Goal: Information Seeking & Learning: Learn about a topic

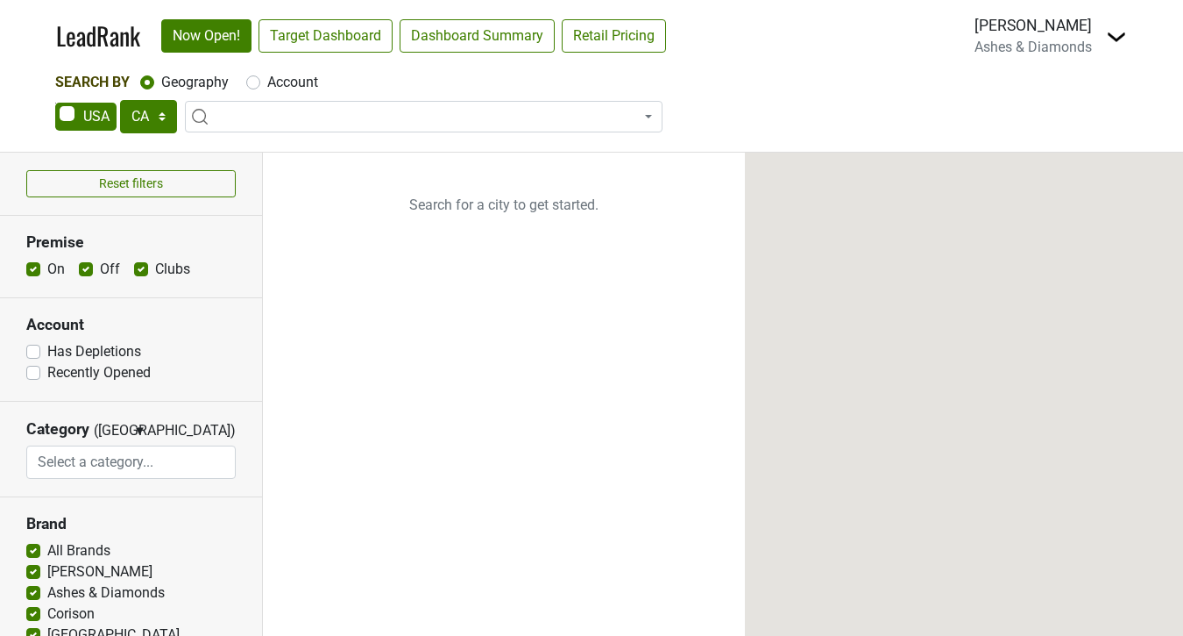
select select "CA"
select select
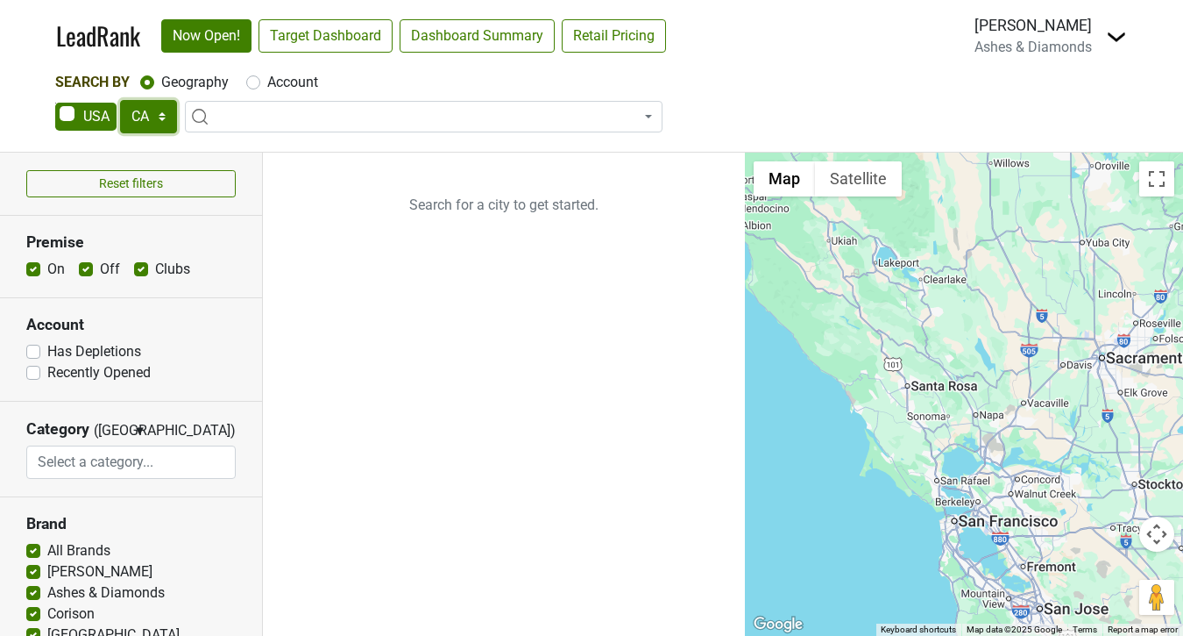
click at [162, 115] on select "AK AL AR AZ CA CO CT DC DE FL GA HI IA ID IL IN KS KY LA MA MD ME MI MN MO MS M…" at bounding box center [148, 116] width 57 height 33
click at [120, 100] on select "AK AL AR AZ CA CO CT DC DE FL GA HI IA ID IL IN KS KY LA MA MD ME MI MN MO MS M…" at bounding box center [148, 116] width 57 height 33
click at [215, 102] on span at bounding box center [424, 117] width 478 height 32
click at [785, 58] on nav "LeadRank Now Open! Target Dashboard Dashboard Summary Retail Pricing Loading...…" at bounding box center [591, 36] width 1099 height 72
click at [415, 117] on span at bounding box center [424, 117] width 478 height 32
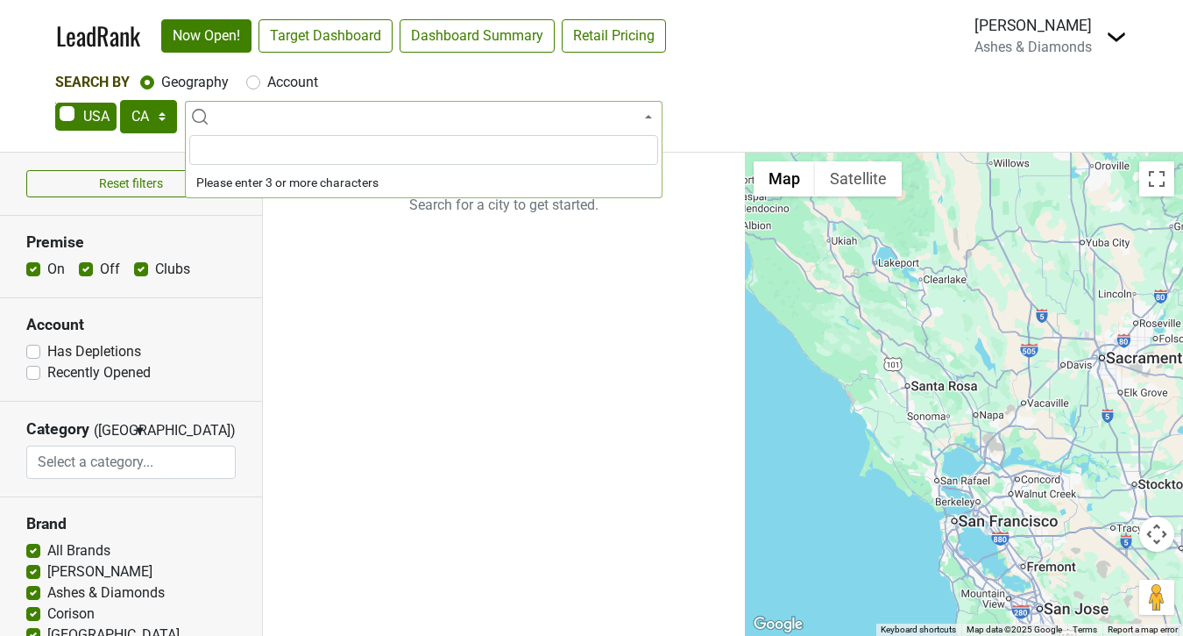
click at [415, 117] on span at bounding box center [424, 117] width 478 height 32
click at [241, 114] on span at bounding box center [424, 117] width 478 height 32
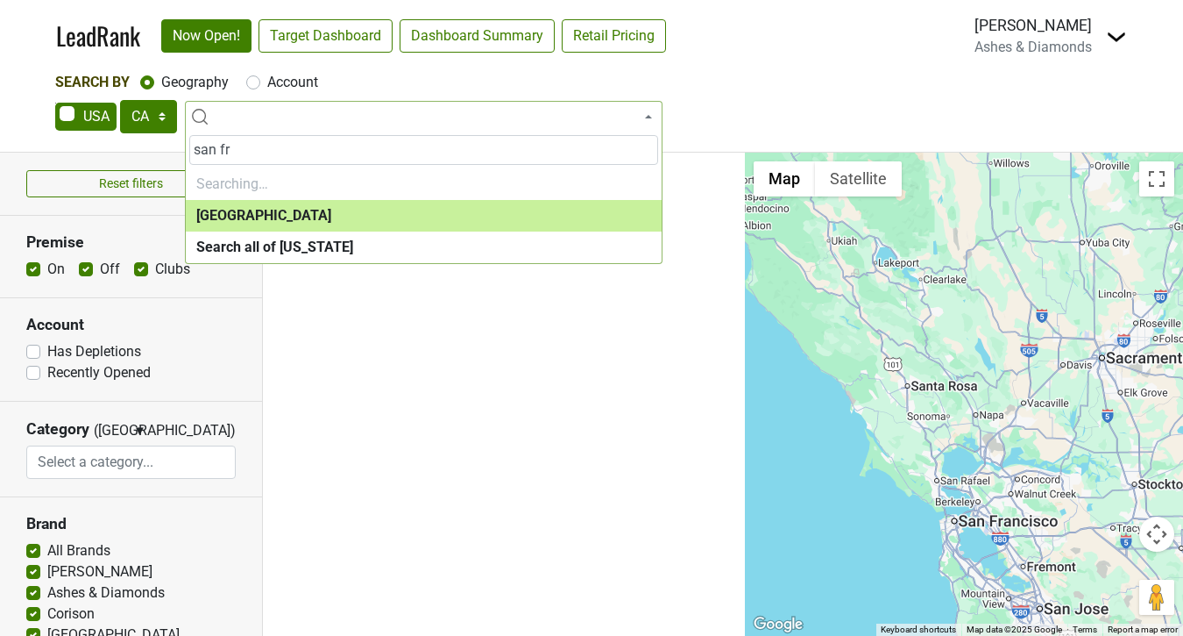
type input "san fra"
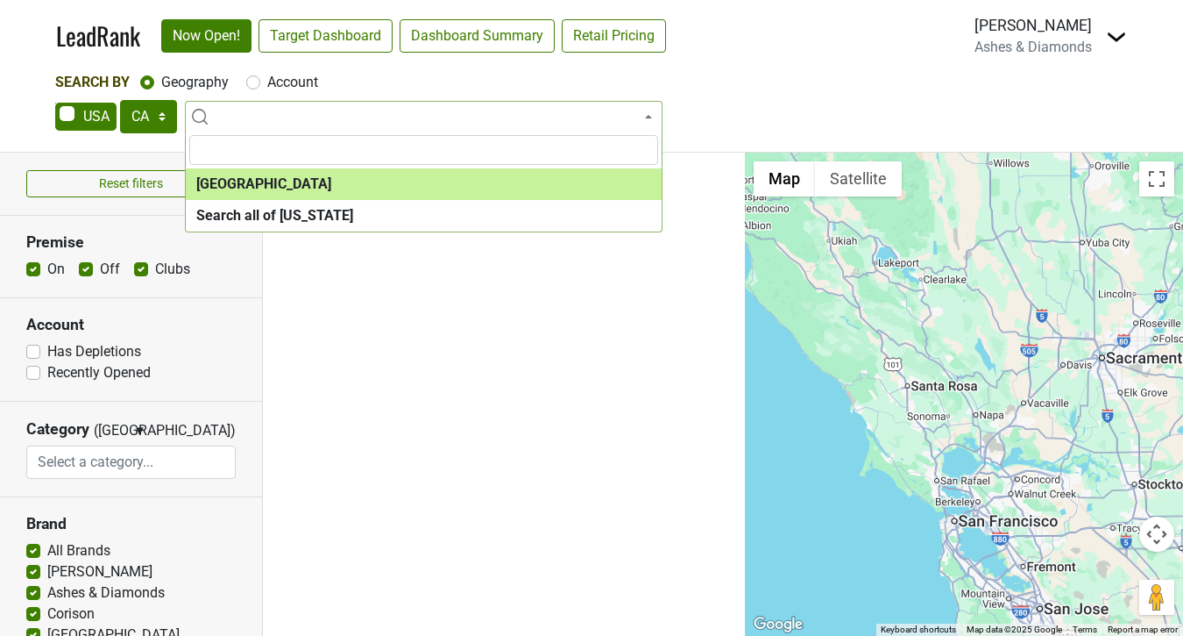
select select "1259"
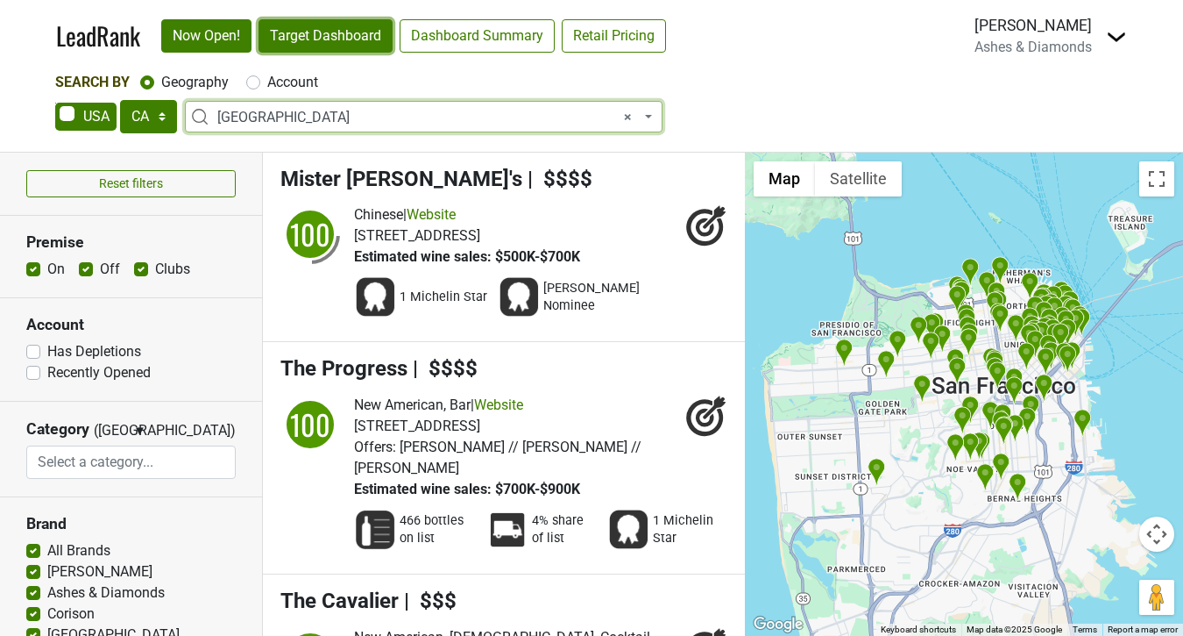
click at [318, 44] on link "Target Dashboard" at bounding box center [326, 35] width 134 height 33
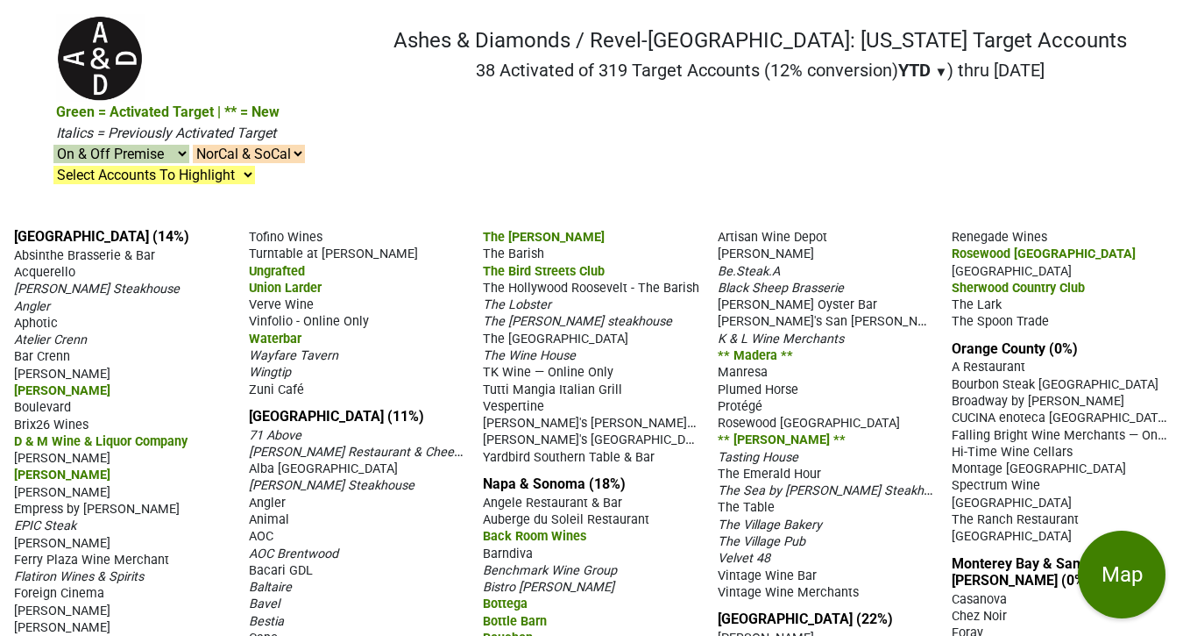
click at [305, 145] on select "NorCal & SoCal NorCal Only SoCal Only" at bounding box center [249, 154] width 112 height 18
select select "1"
click at [305, 145] on select "NorCal & SoCal NorCal Only SoCal Only" at bounding box center [249, 154] width 112 height 18
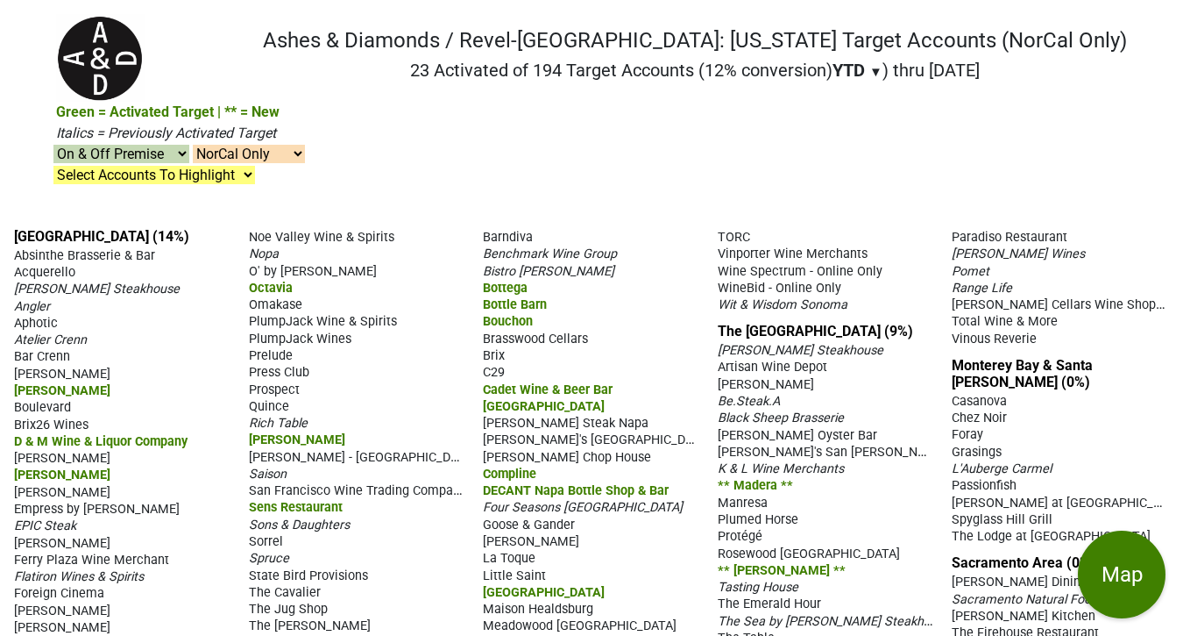
select select "1"
click at [255, 166] on select "Select Accounts To Highlight **Activated After 7/1/25** Prev. Active, YTD Non-B…" at bounding box center [154, 175] width 202 height 18
select select ".nonbuy-ytd"
click at [255, 166] on select "Select Accounts To Highlight **Activated After 7/1/25** Prev. Active, YTD Non-B…" at bounding box center [154, 175] width 202 height 18
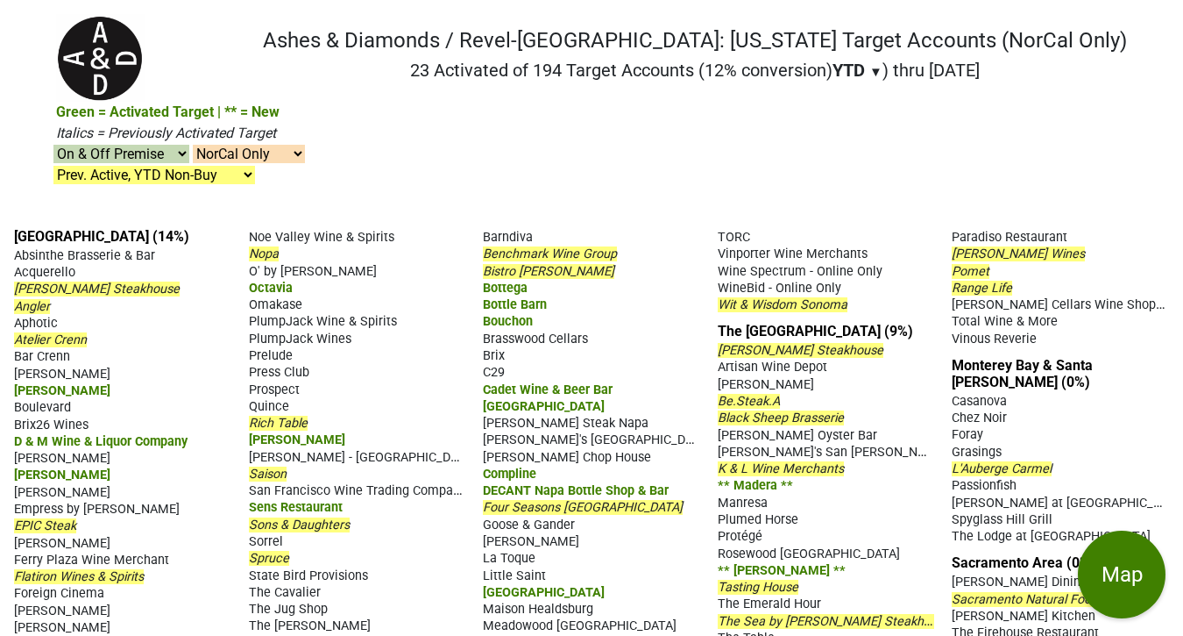
click at [636, 12] on nav at bounding box center [591, 7] width 1099 height 14
click at [664, 214] on div "San Francisco (14%) Absinthe Brasserie & Bar Acquerello Alexander's Steakhouse …" at bounding box center [591, 591] width 1183 height 755
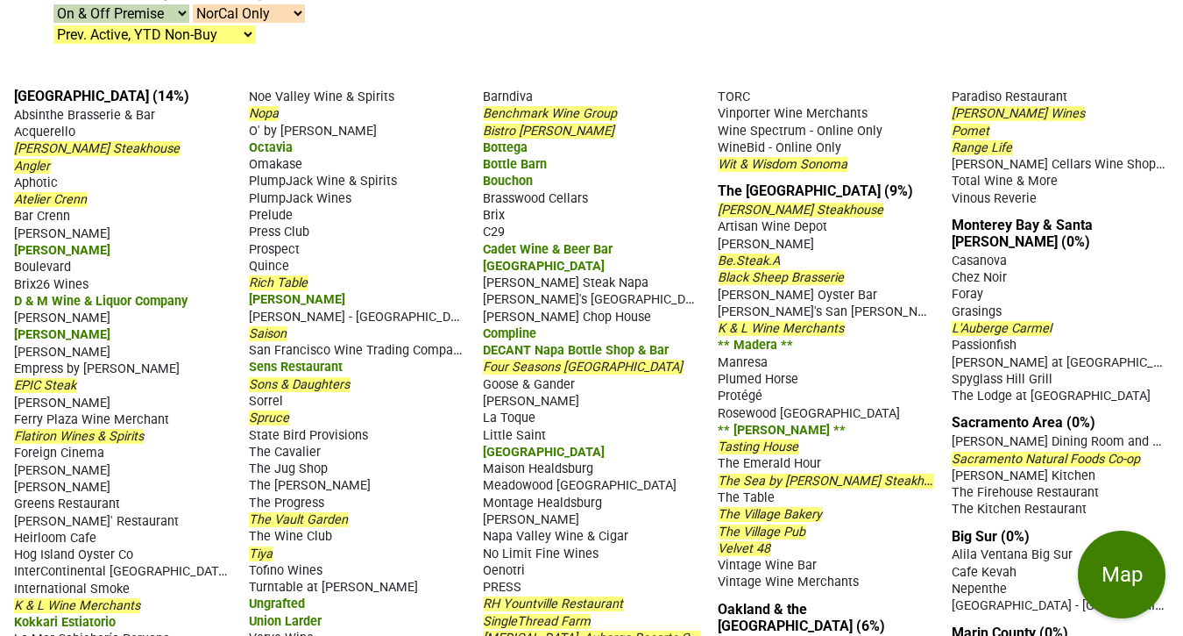
scroll to position [232, 0]
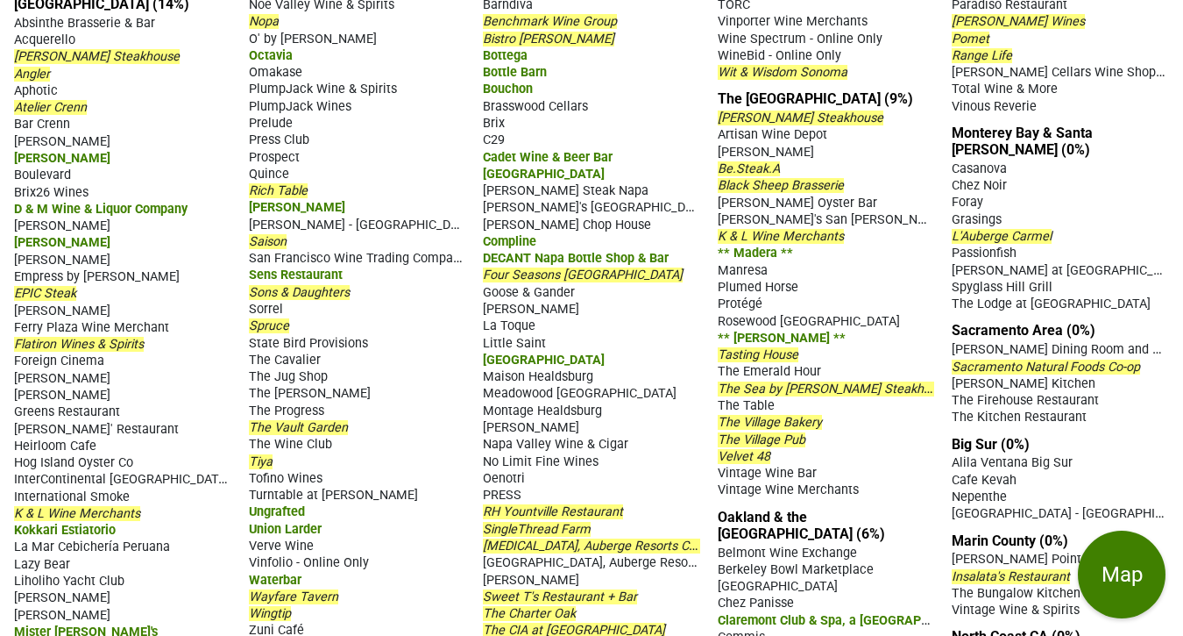
click at [98, 98] on div "Atelier Crenn" at bounding box center [122, 106] width 217 height 17
click at [545, 217] on span "Cole's Chop House" at bounding box center [567, 224] width 168 height 15
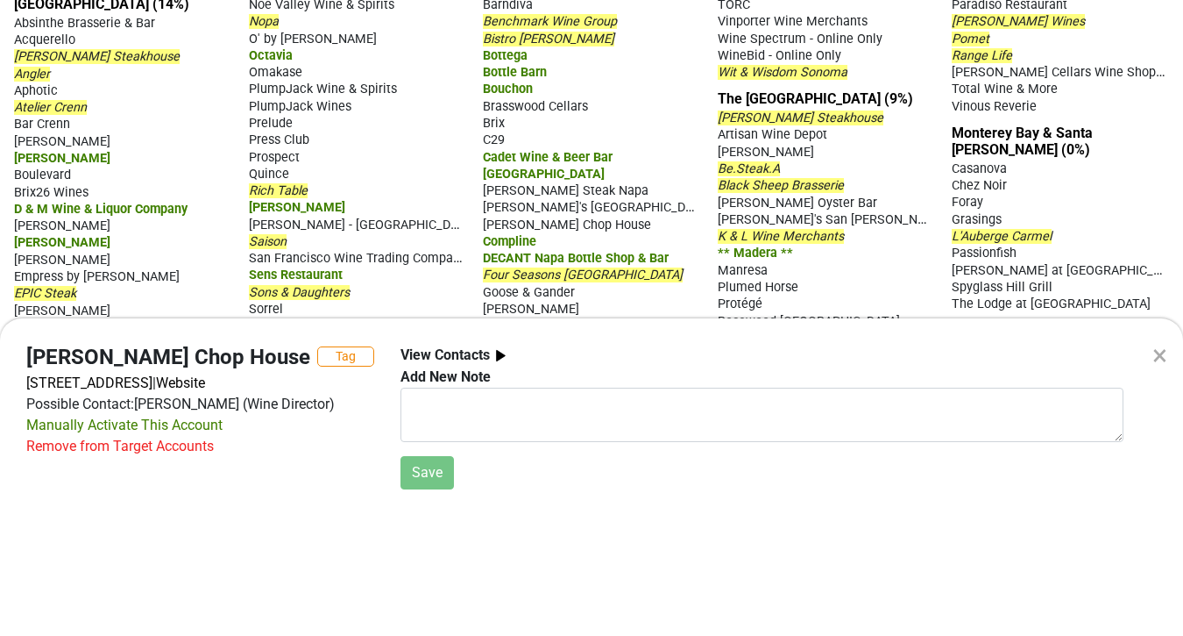
click at [1158, 348] on div "×" at bounding box center [1160, 355] width 15 height 42
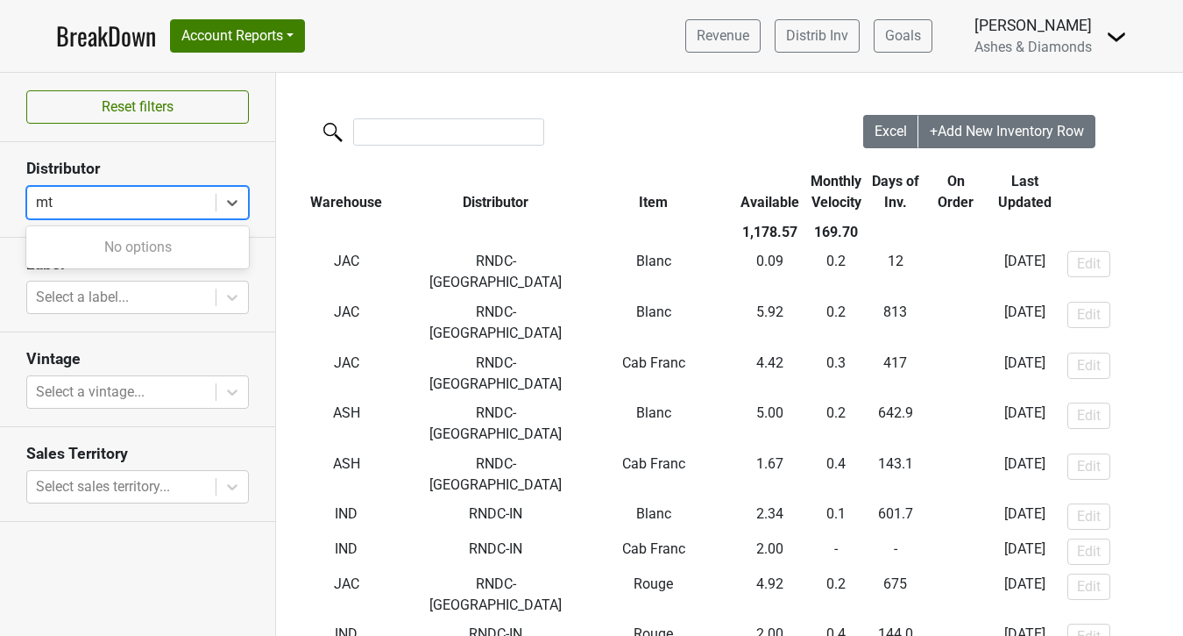
type input "m"
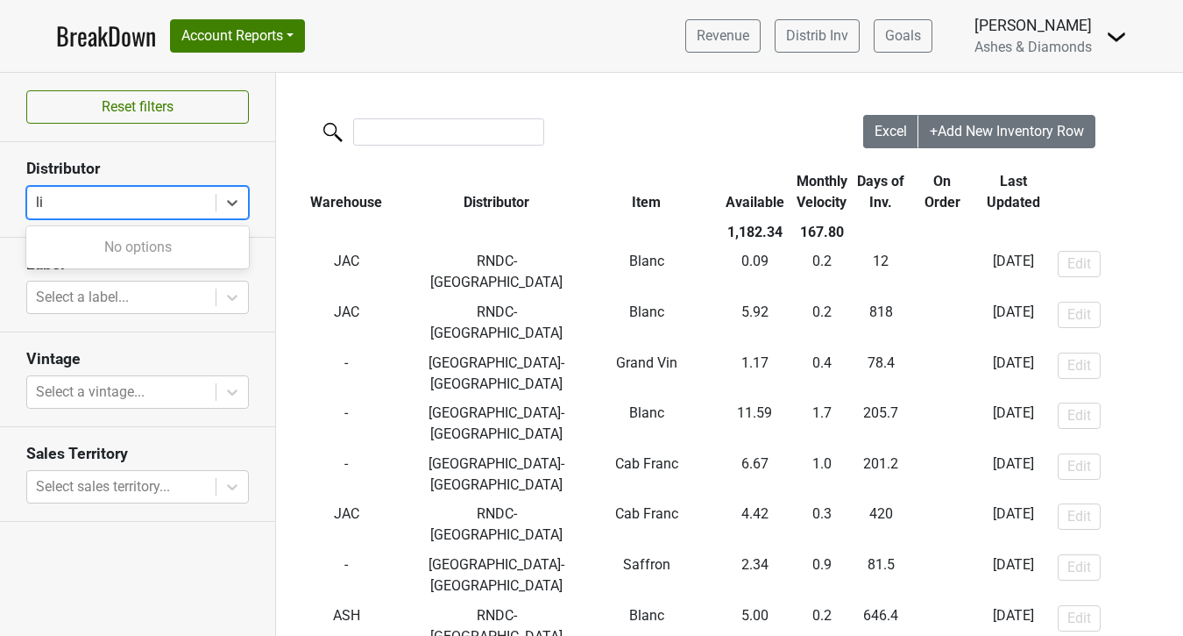
type input "l"
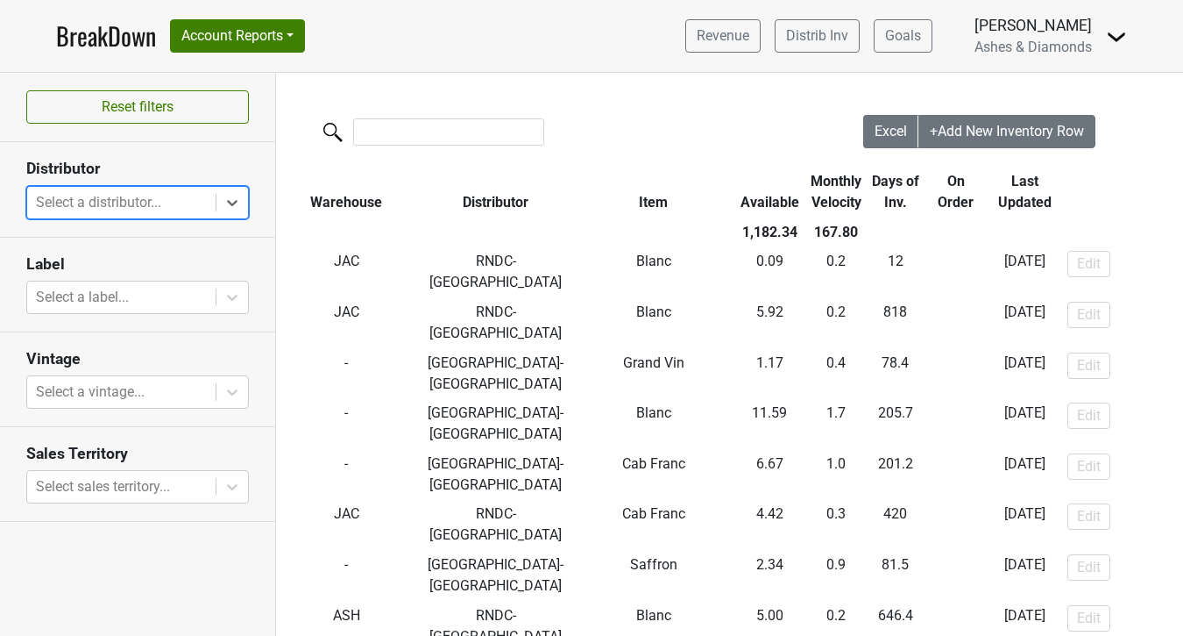
click at [122, 48] on link "BreakDown" at bounding box center [106, 36] width 100 height 37
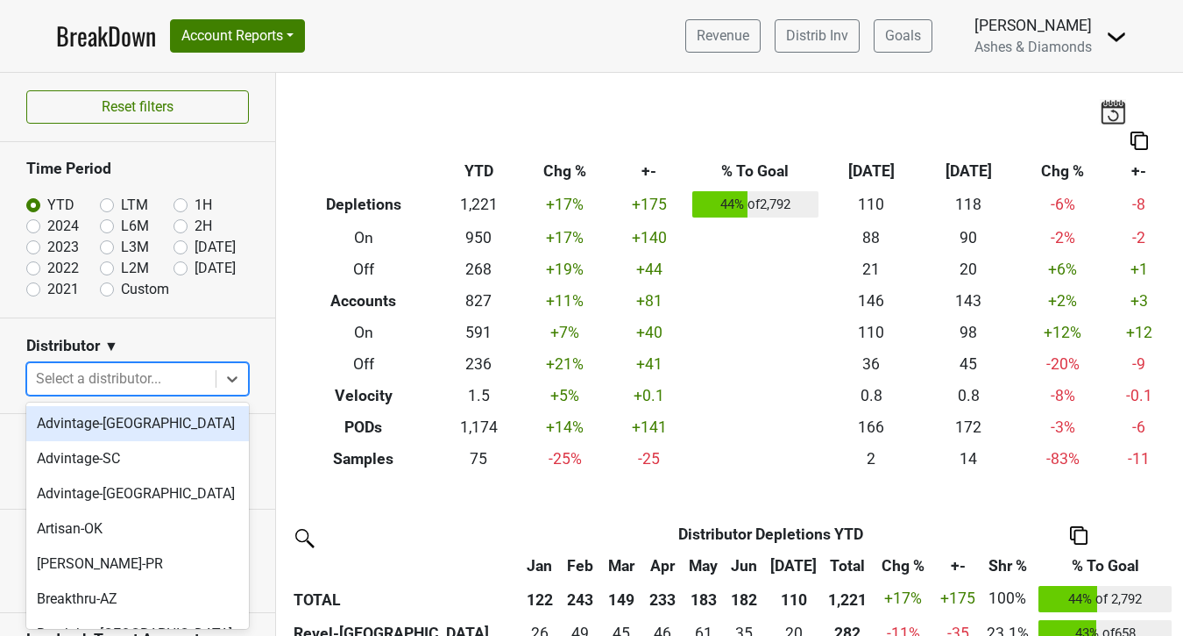
click at [148, 380] on div at bounding box center [121, 378] width 171 height 25
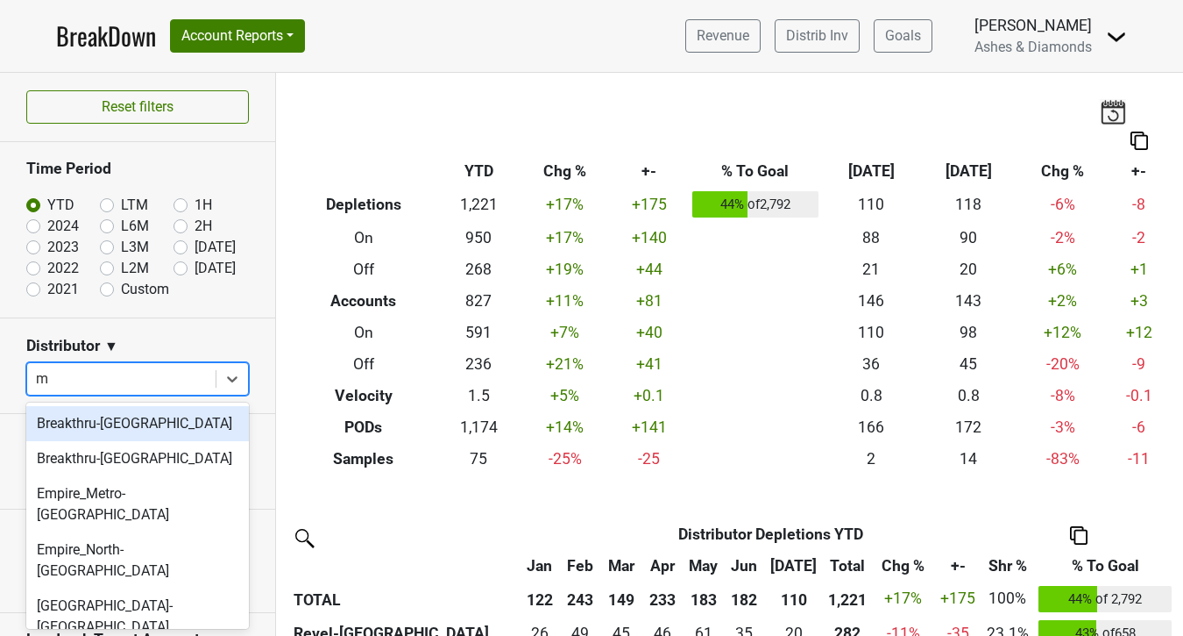
type input "mt"
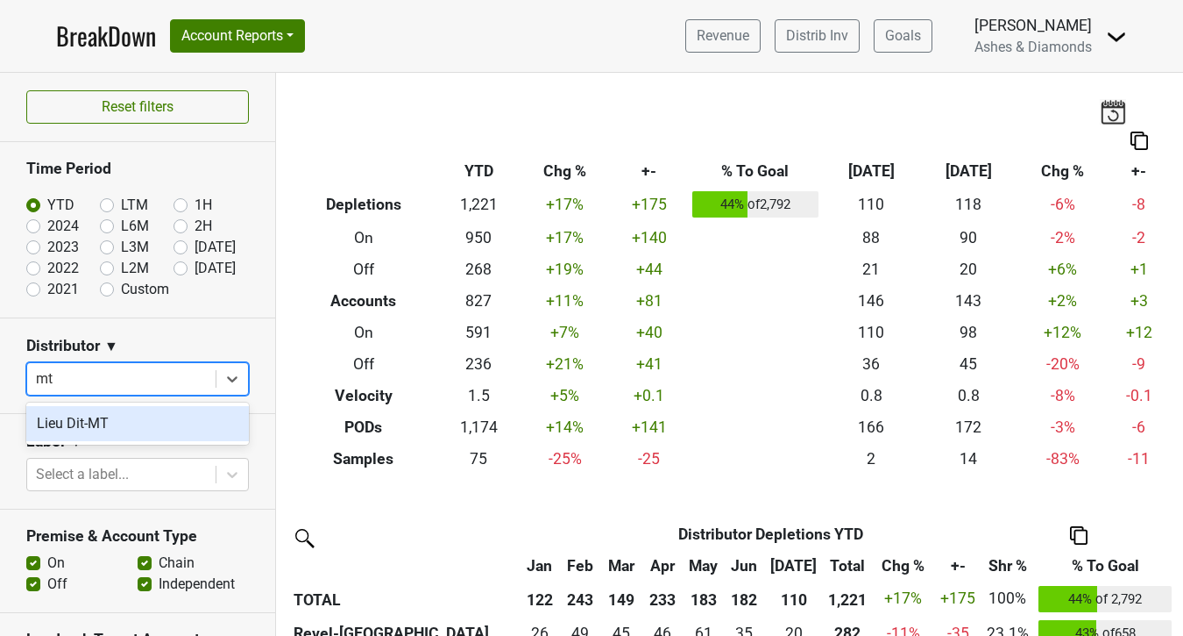
click at [135, 419] on div "Lieu Dit-MT" at bounding box center [137, 423] width 223 height 35
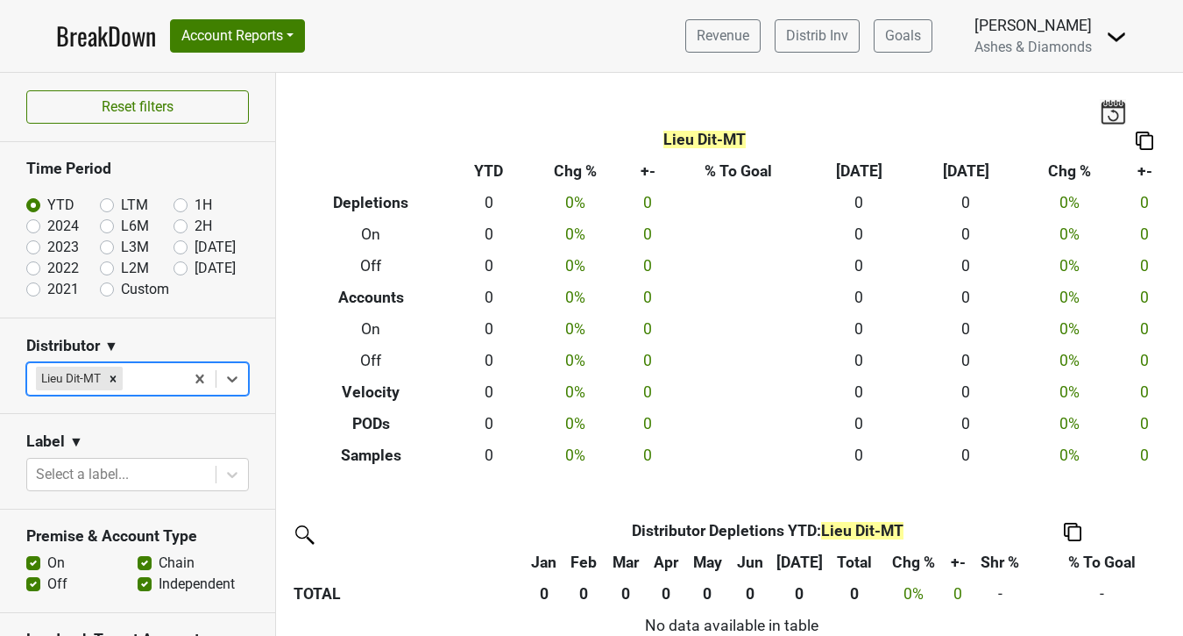
click at [238, 53] on div "BreakDown Account Reports SuperRanker Map Award Progress Chain Compliance CRM N…" at bounding box center [180, 36] width 249 height 37
click at [231, 11] on nav "BreakDown Account Reports SuperRanker Map Award Progress Chain Compliance CRM N…" at bounding box center [591, 36] width 1099 height 72
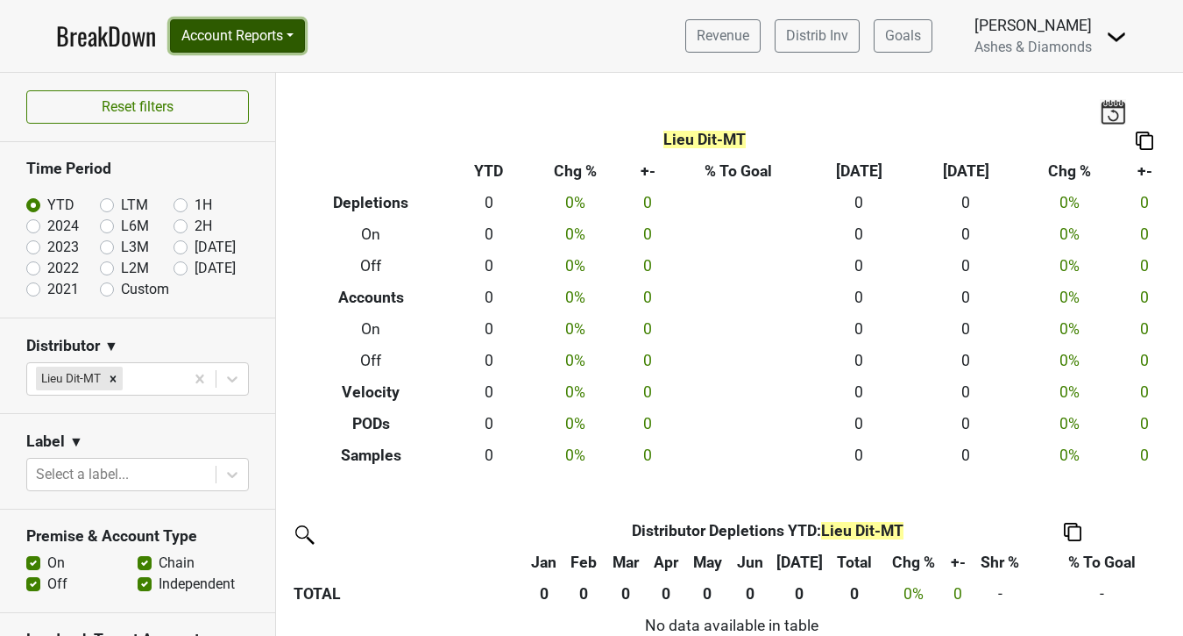
click at [231, 25] on button "Account Reports" at bounding box center [237, 35] width 135 height 33
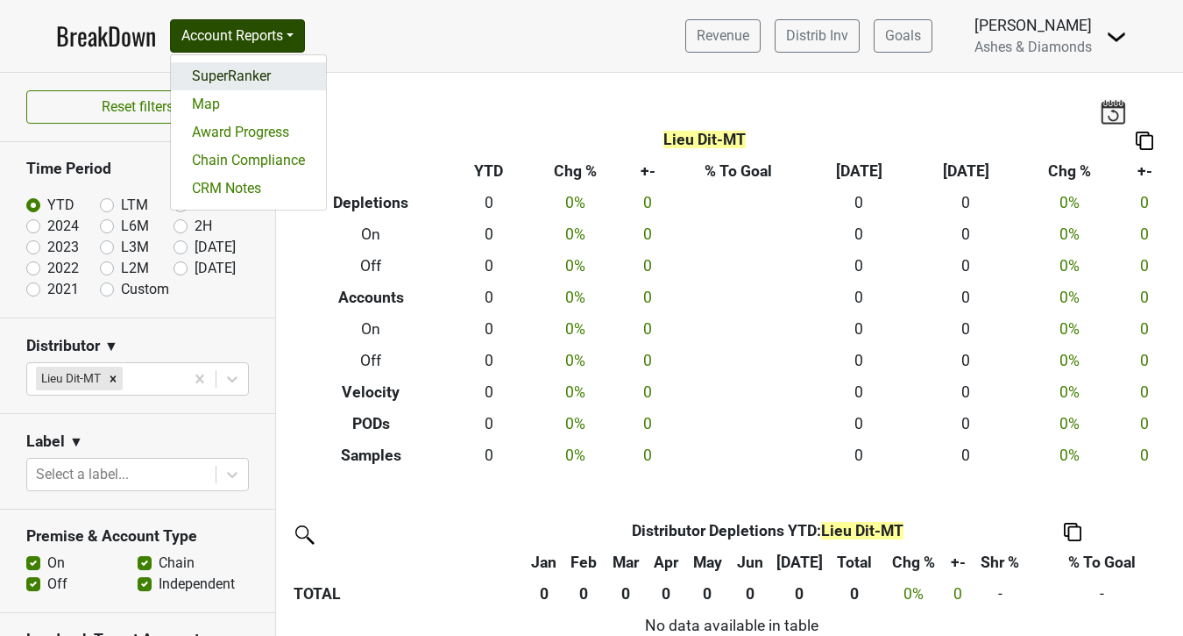
click at [247, 67] on link "SuperRanker" at bounding box center [248, 76] width 155 height 28
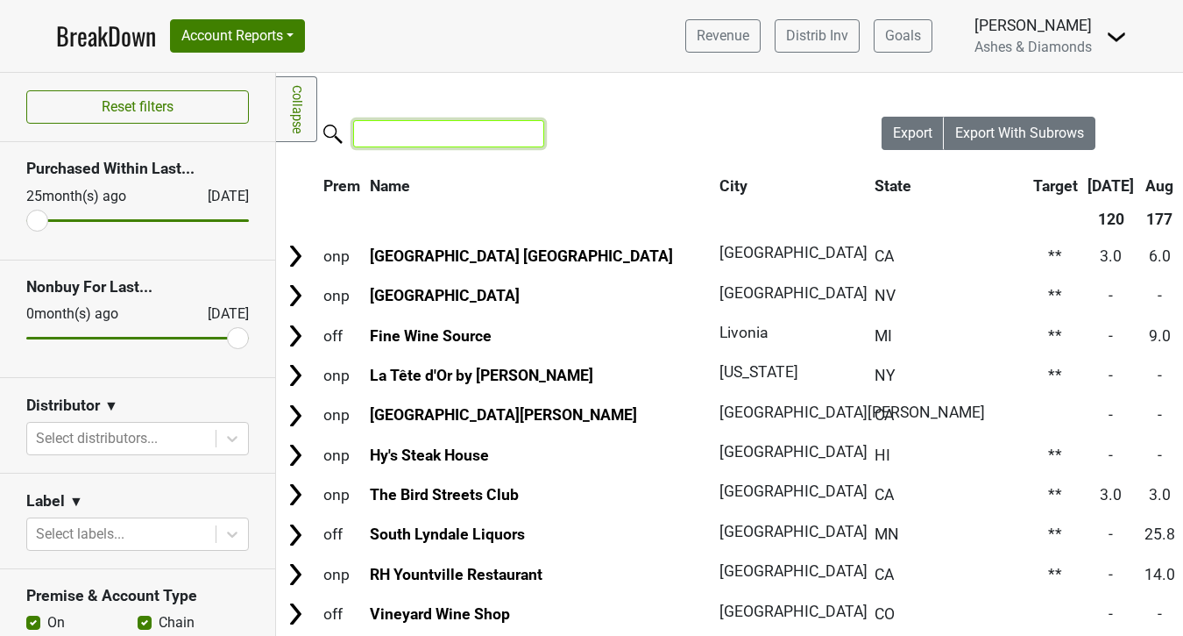
click at [424, 129] on input "search" at bounding box center [448, 133] width 191 height 27
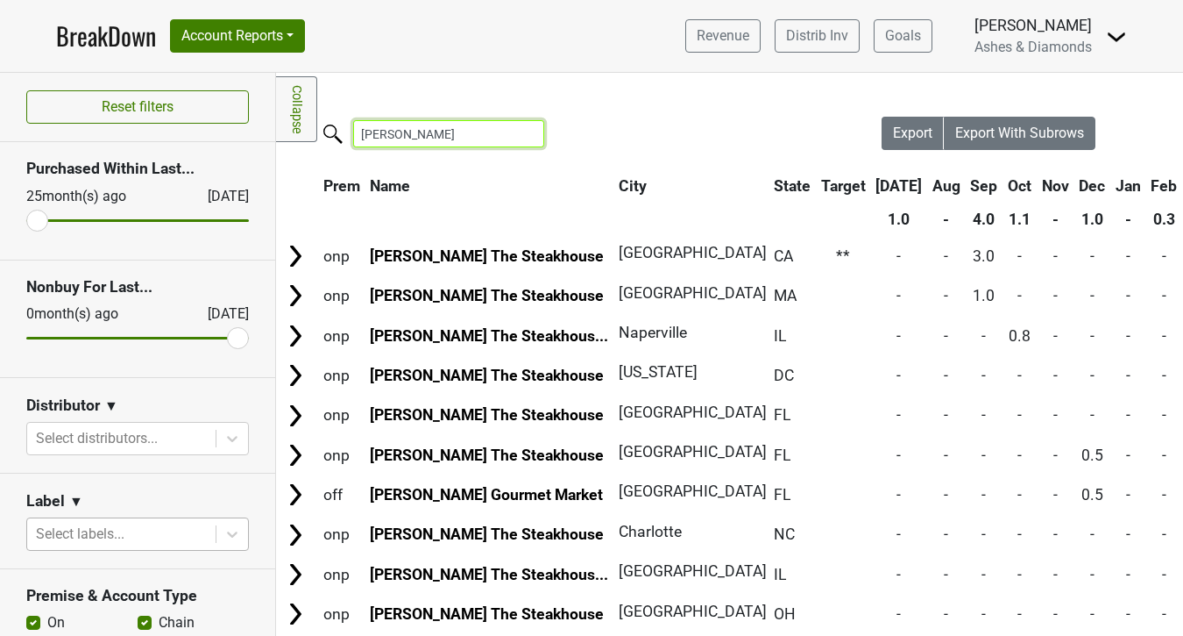
type input "[PERSON_NAME]"
click at [144, 531] on body "BreakDown Account Reports SuperRanker Map Award Progress Chain Compliance CRM N…" at bounding box center [591, 318] width 1183 height 636
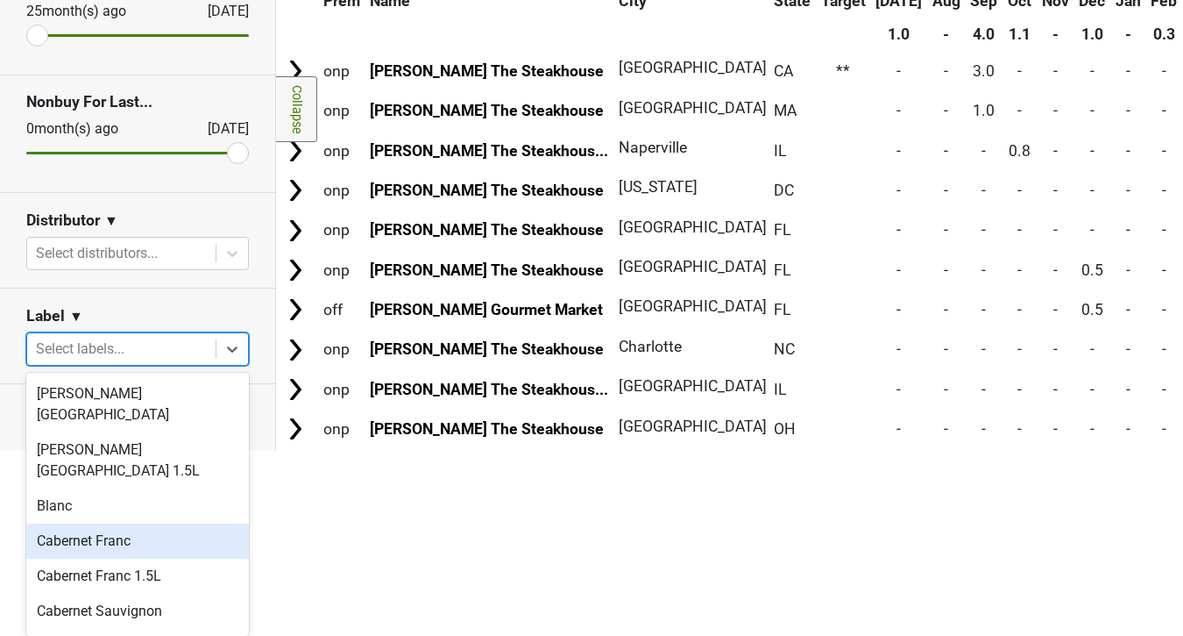
click at [146, 523] on div "Cabernet Franc" at bounding box center [137, 540] width 223 height 35
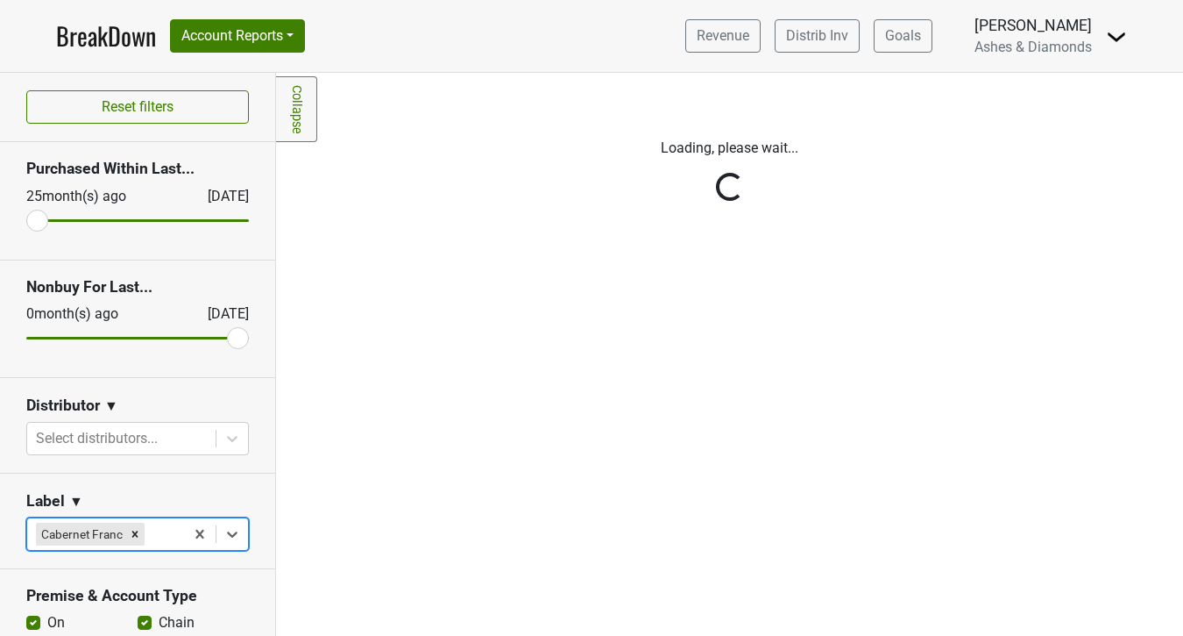
scroll to position [0, 0]
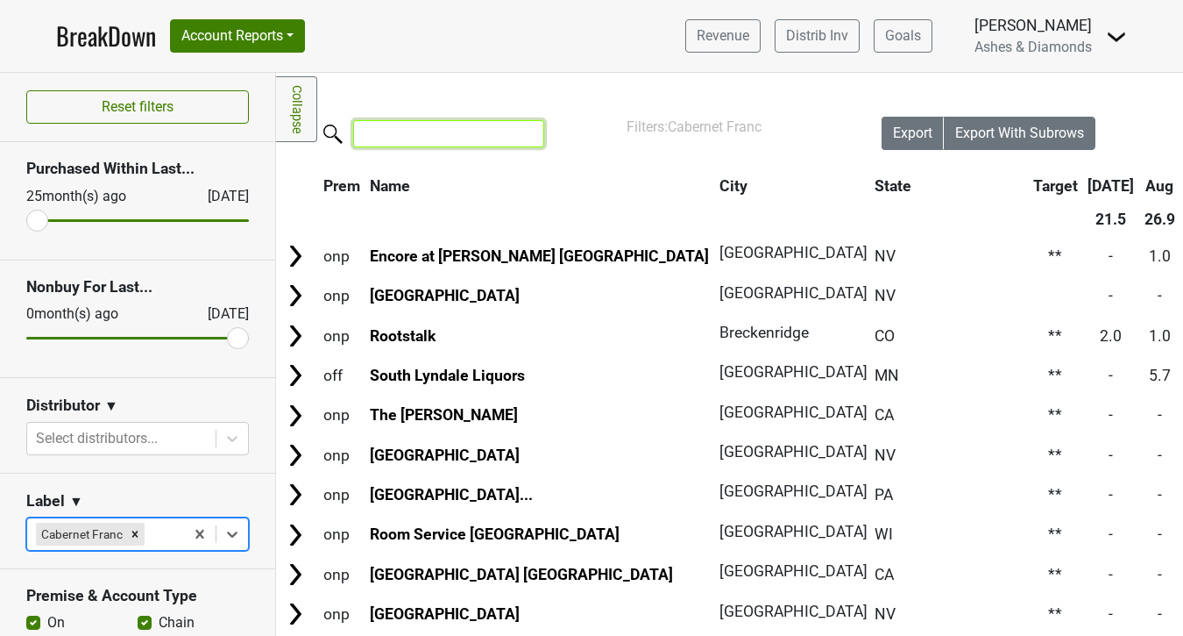
click at [449, 129] on input "search" at bounding box center [448, 133] width 191 height 27
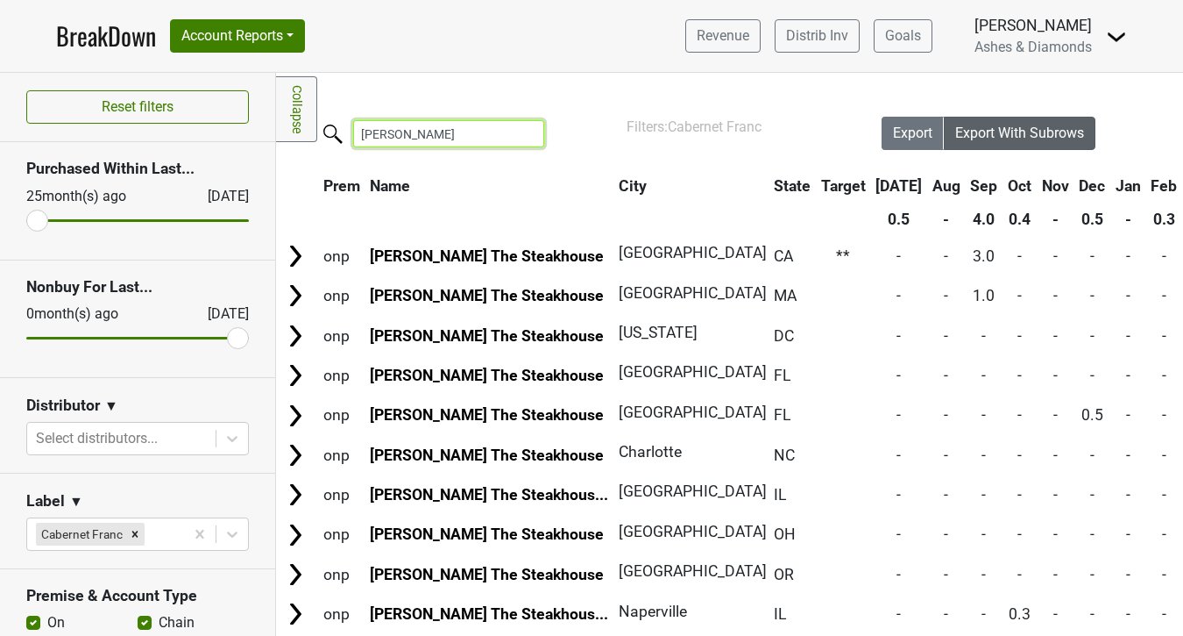
type input "morton"
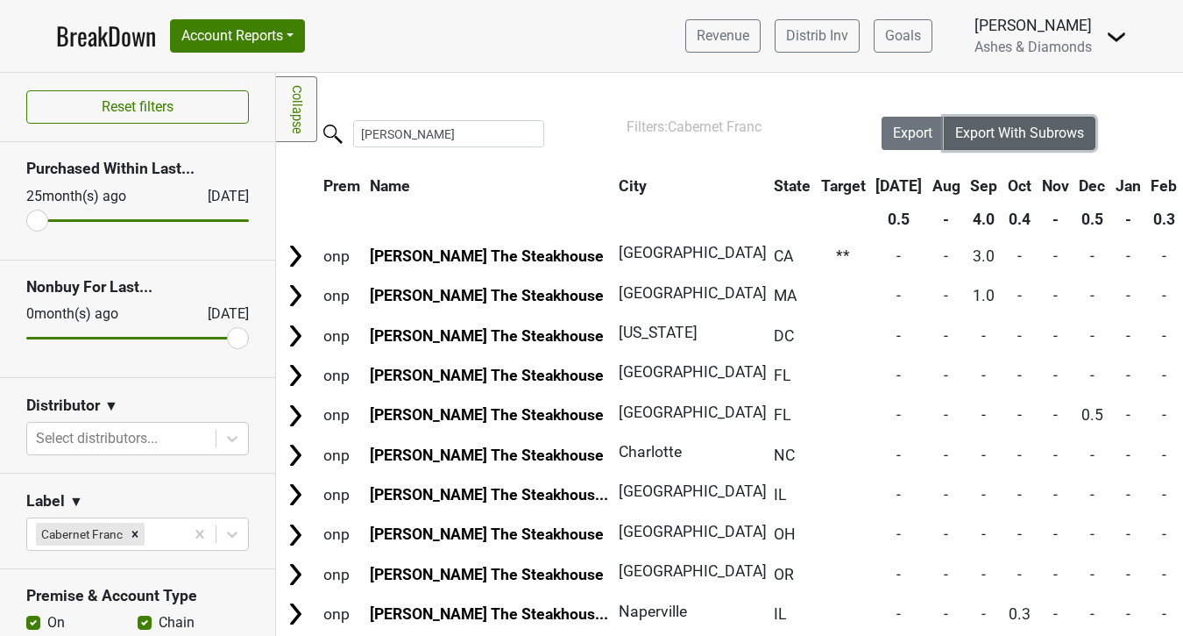
click at [1018, 124] on span "Export With Subrows" at bounding box center [1019, 132] width 129 height 17
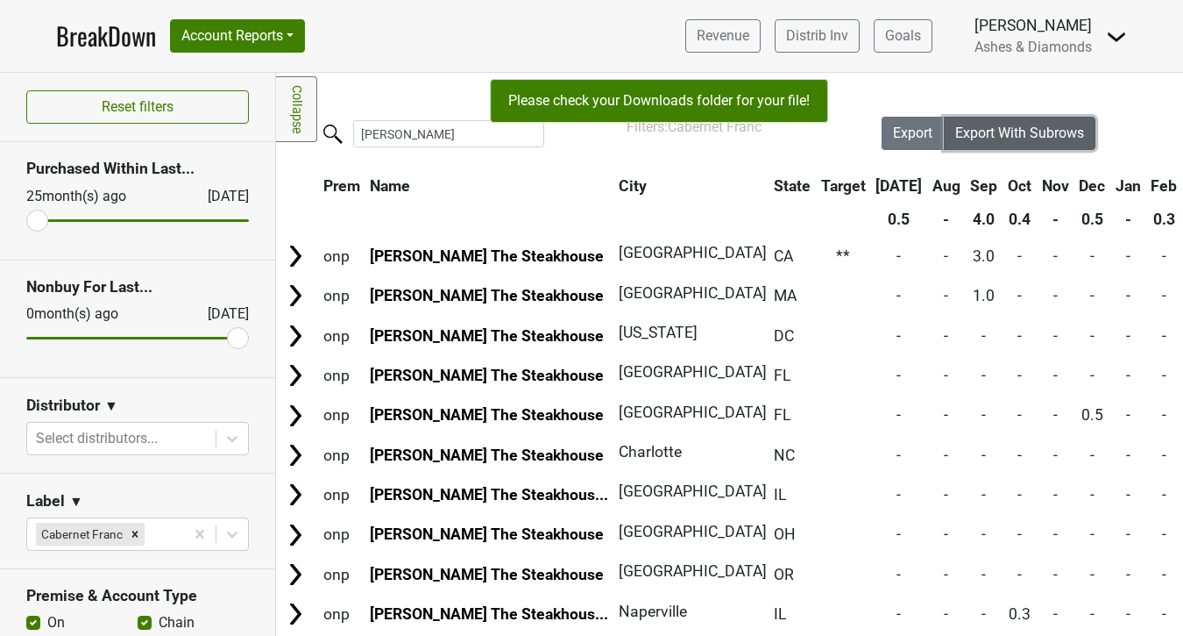
click at [1018, 124] on span "Export With Subrows" at bounding box center [1019, 132] width 129 height 17
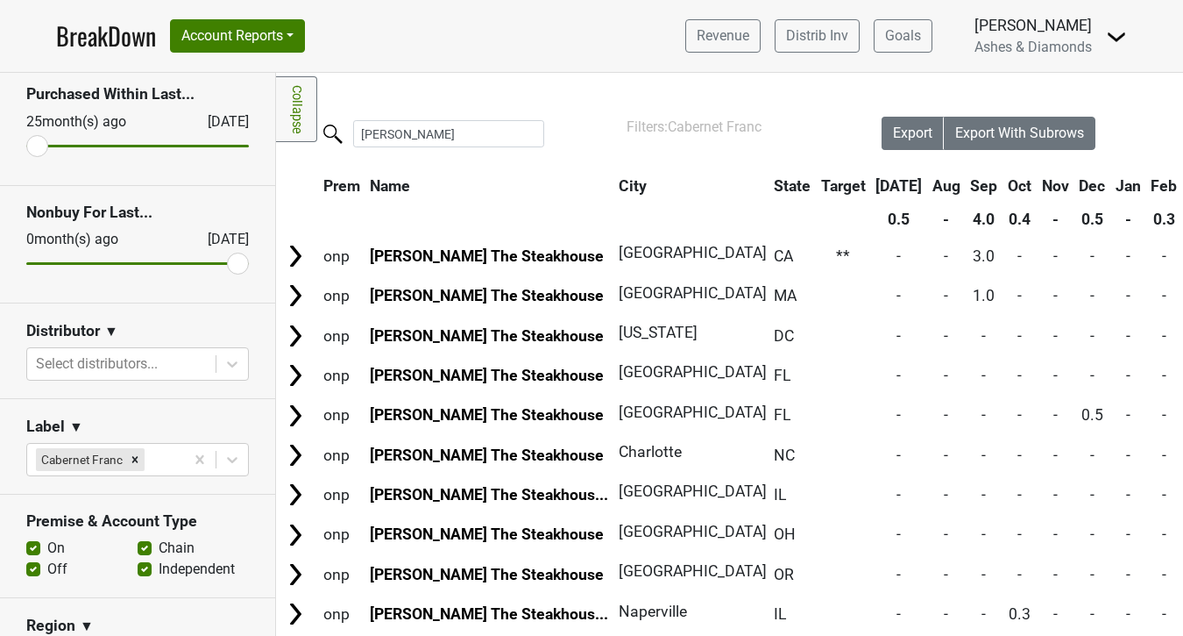
scroll to position [68, 0]
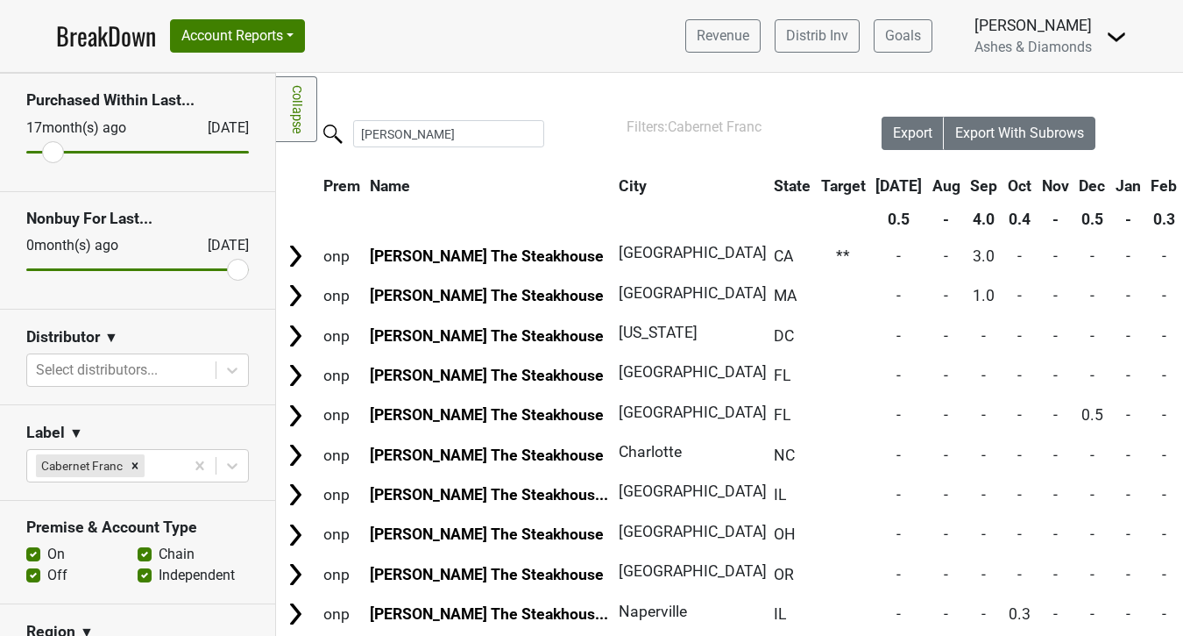
type input "25"
drag, startPoint x: 42, startPoint y: 153, endPoint x: 2, endPoint y: 135, distance: 44.0
click at [26, 151] on input "range" at bounding box center [137, 152] width 223 height 3
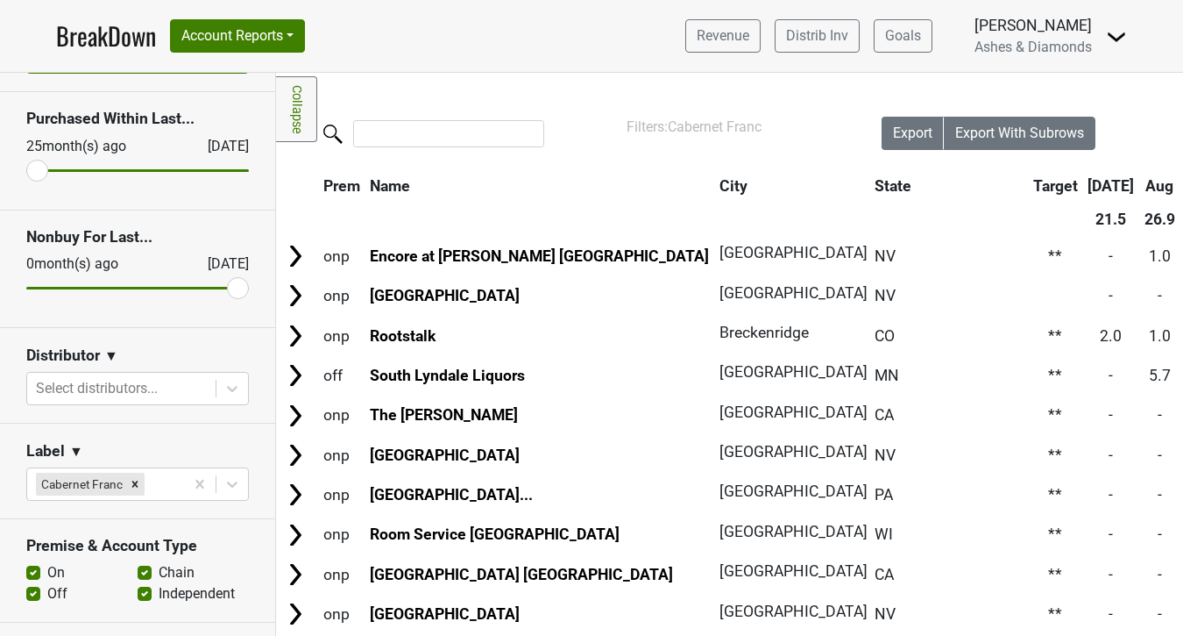
scroll to position [53, 0]
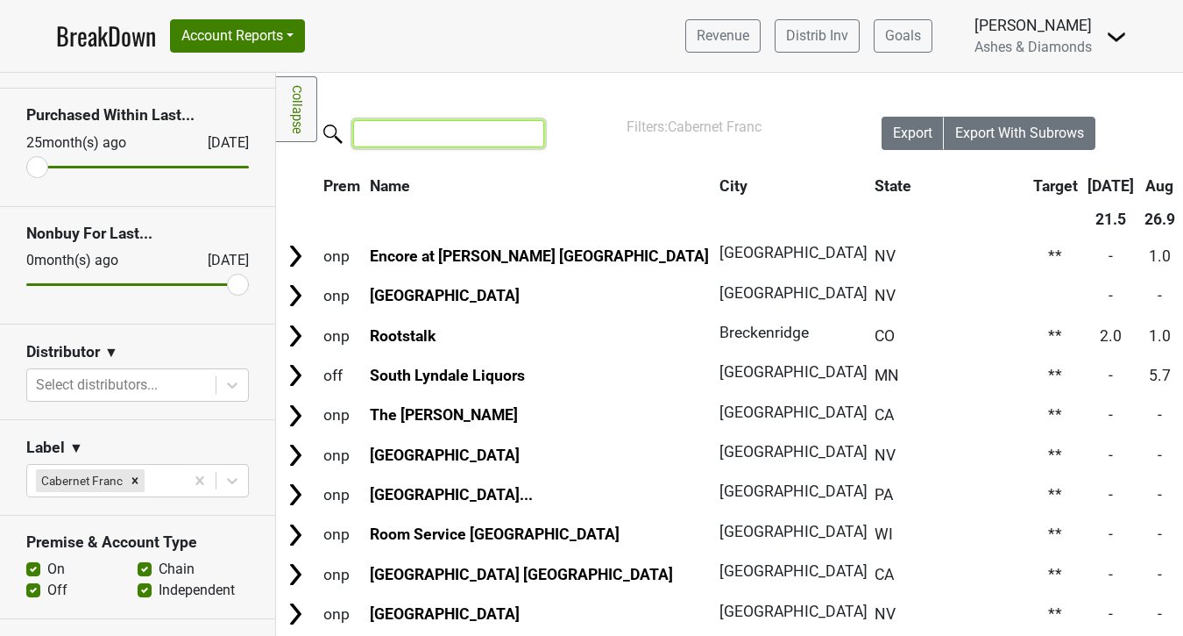
click at [422, 134] on input "search" at bounding box center [448, 133] width 191 height 27
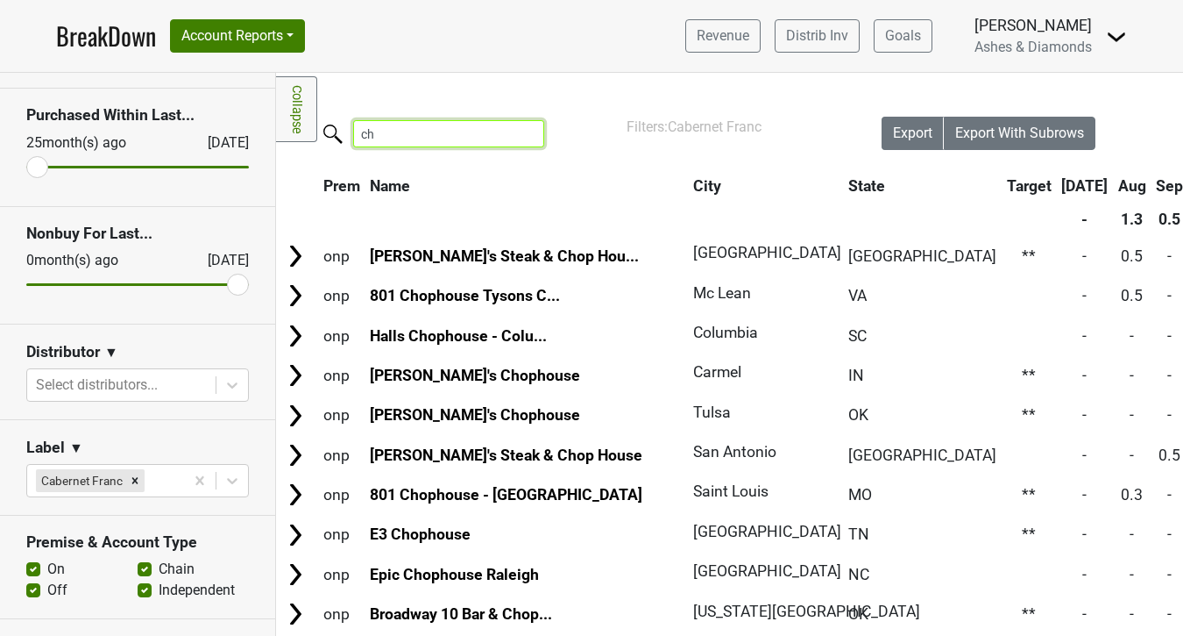
type input "c"
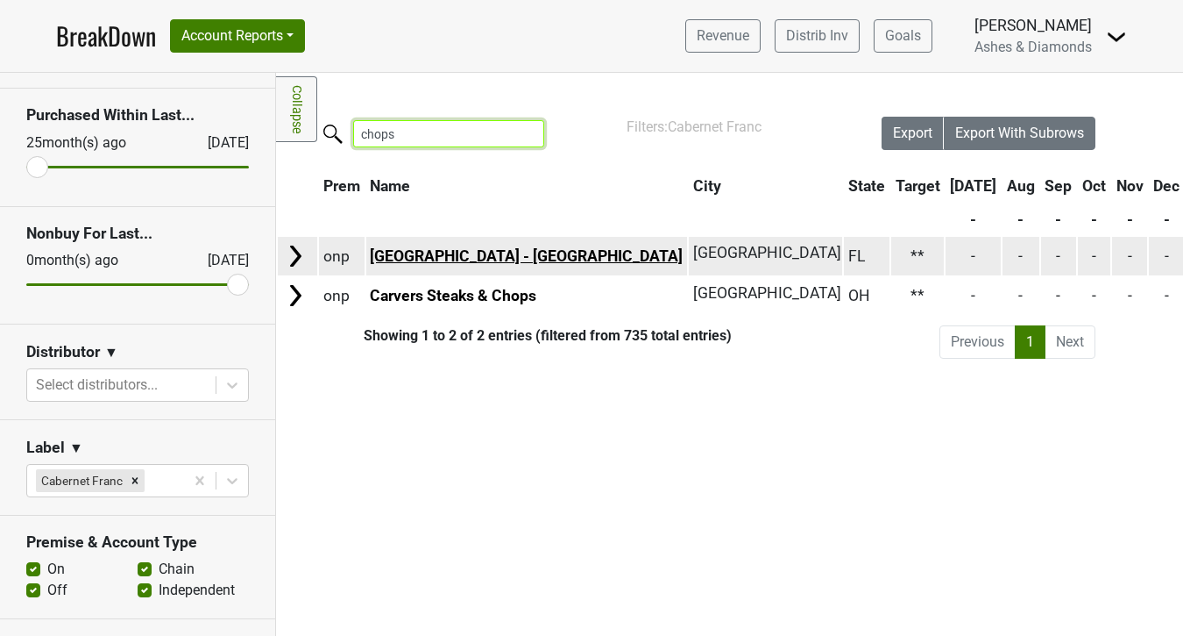
type input "chops"
click at [471, 255] on link "[GEOGRAPHIC_DATA] - [GEOGRAPHIC_DATA]" at bounding box center [526, 256] width 313 height 18
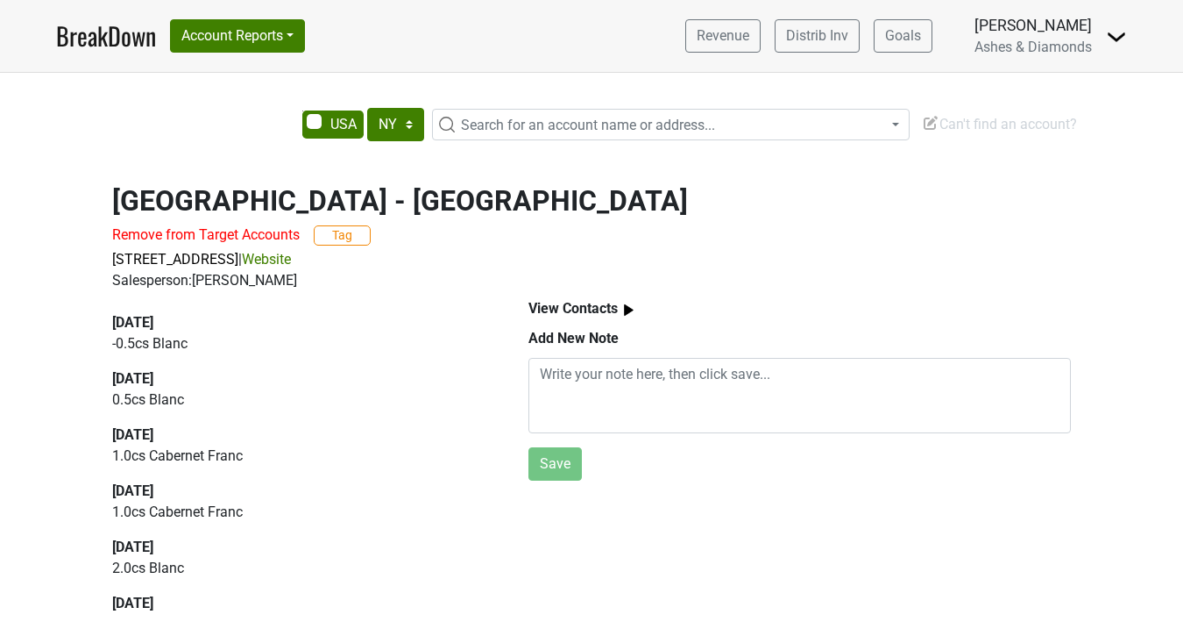
select select "NY"
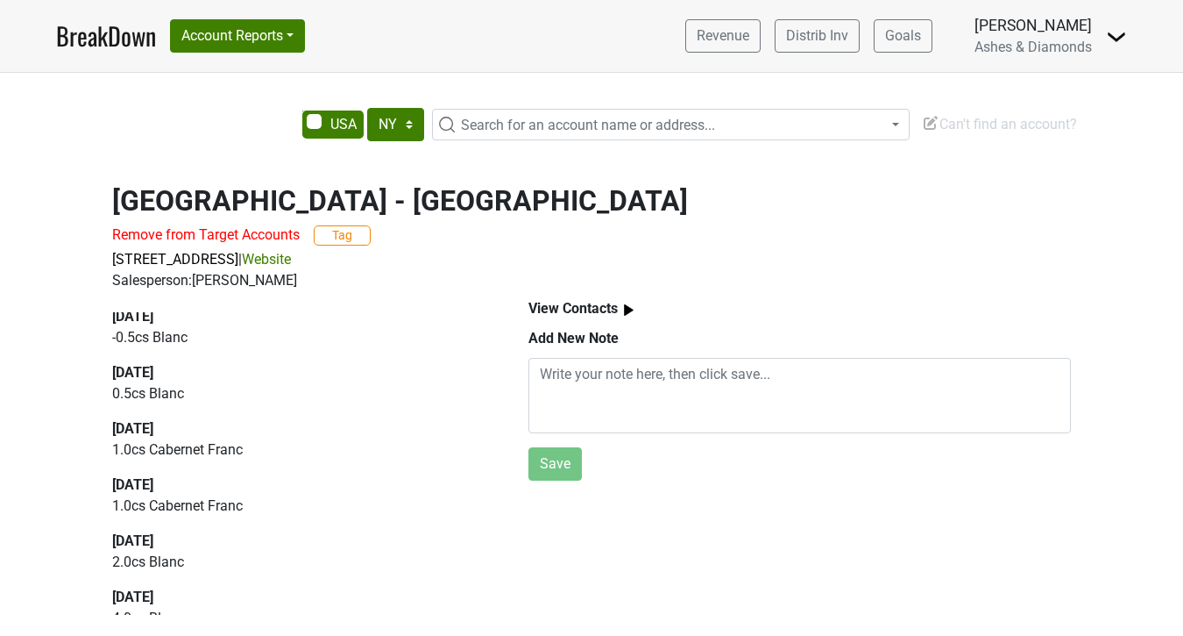
scroll to position [4, 0]
